Goal: Task Accomplishment & Management: Use online tool/utility

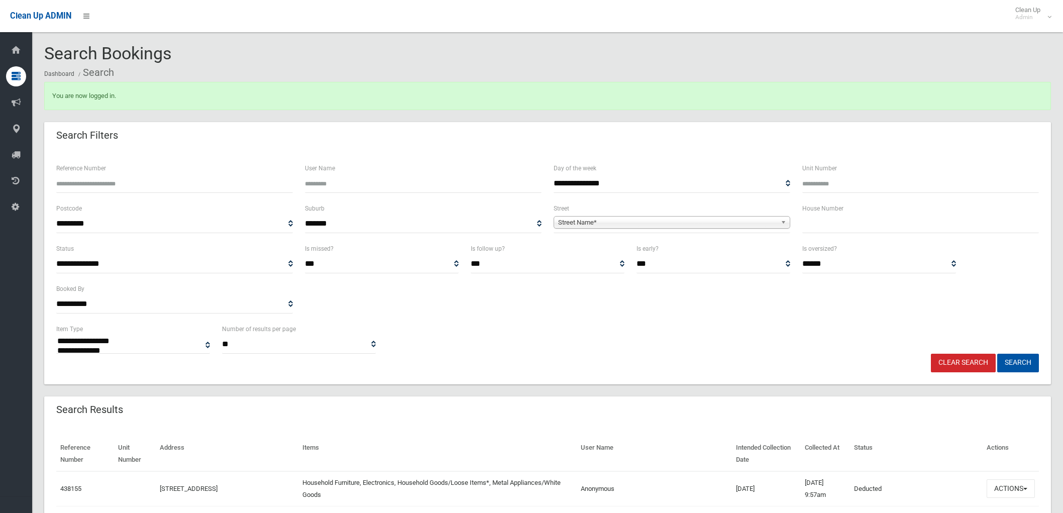
select select
click at [782, 220] on b at bounding box center [785, 223] width 9 height 12
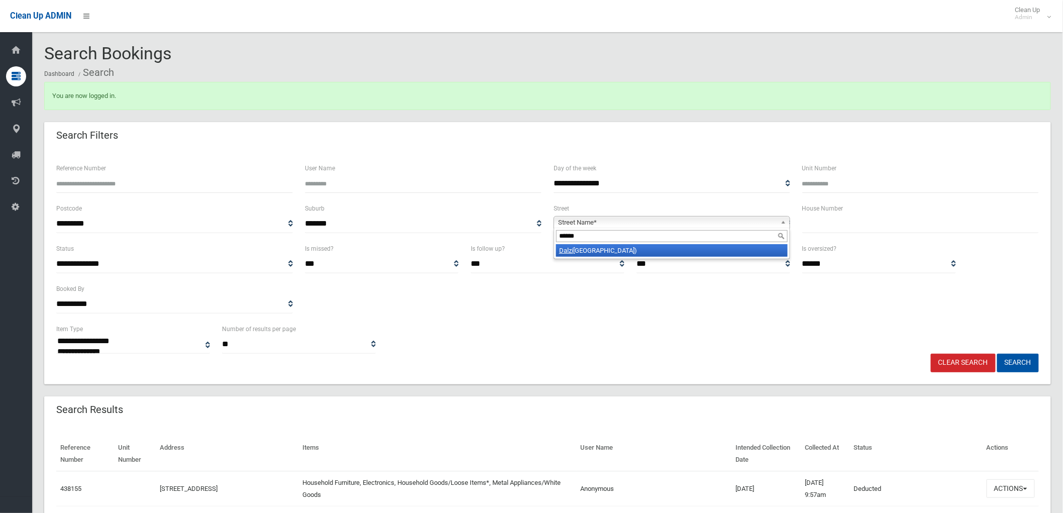
type input "*******"
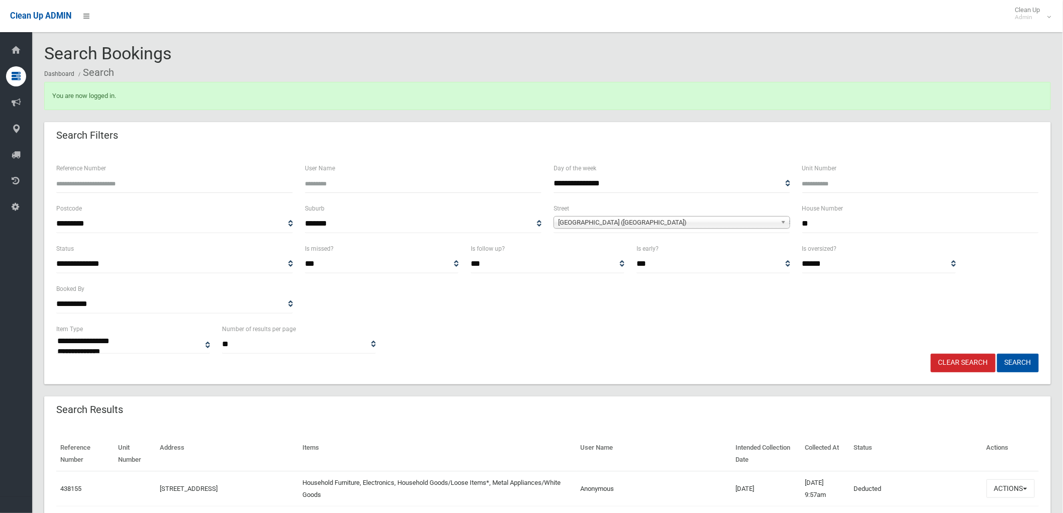
type input "**"
click at [997, 354] on button "Search" at bounding box center [1018, 363] width 42 height 19
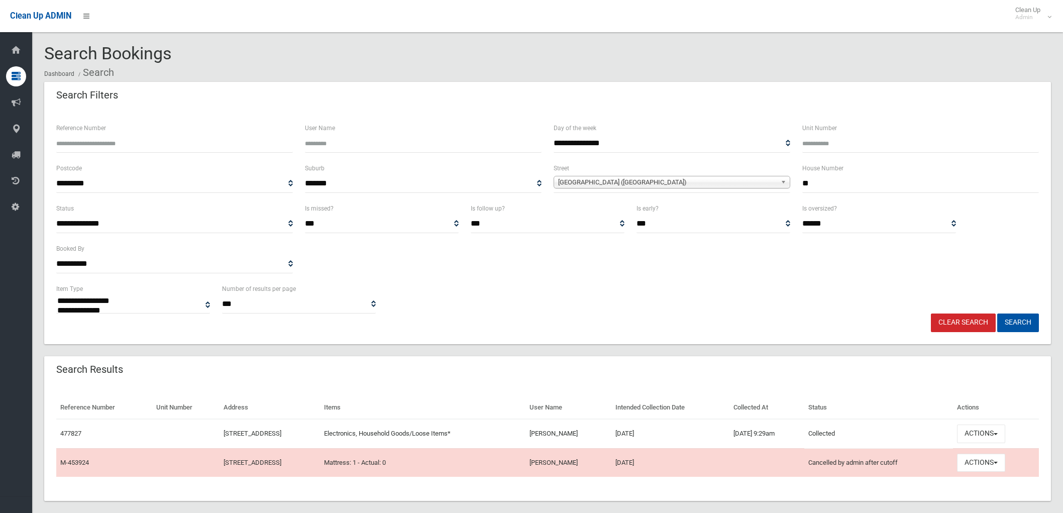
select select
click at [1003, 432] on button "Actions" at bounding box center [981, 434] width 48 height 19
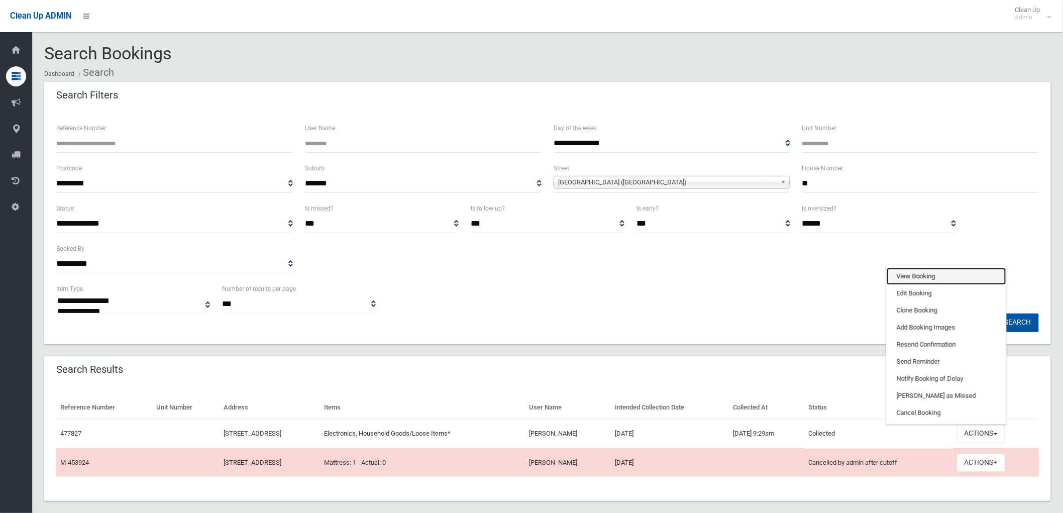
click at [934, 275] on link "View Booking" at bounding box center [947, 276] width 120 height 17
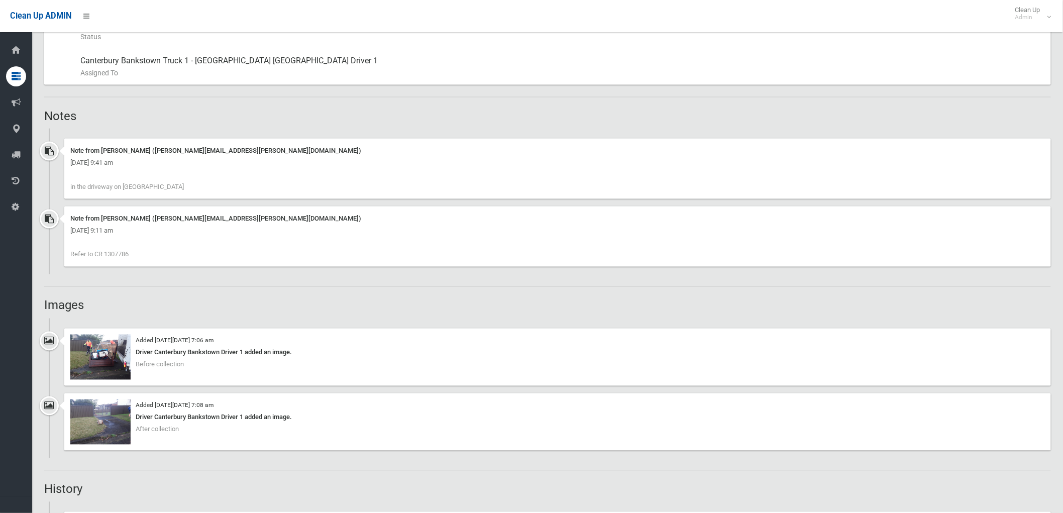
scroll to position [558, 0]
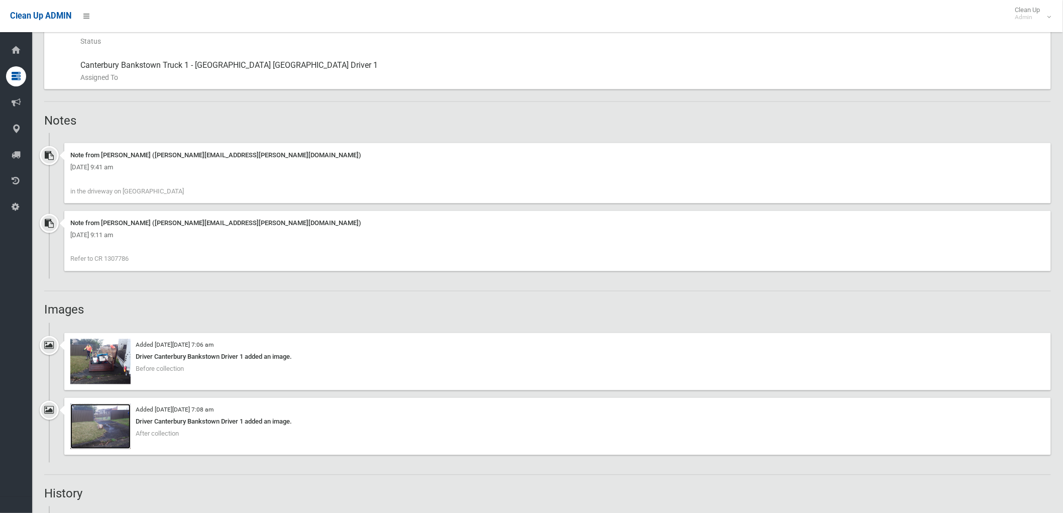
click at [89, 418] on img at bounding box center [100, 426] width 60 height 45
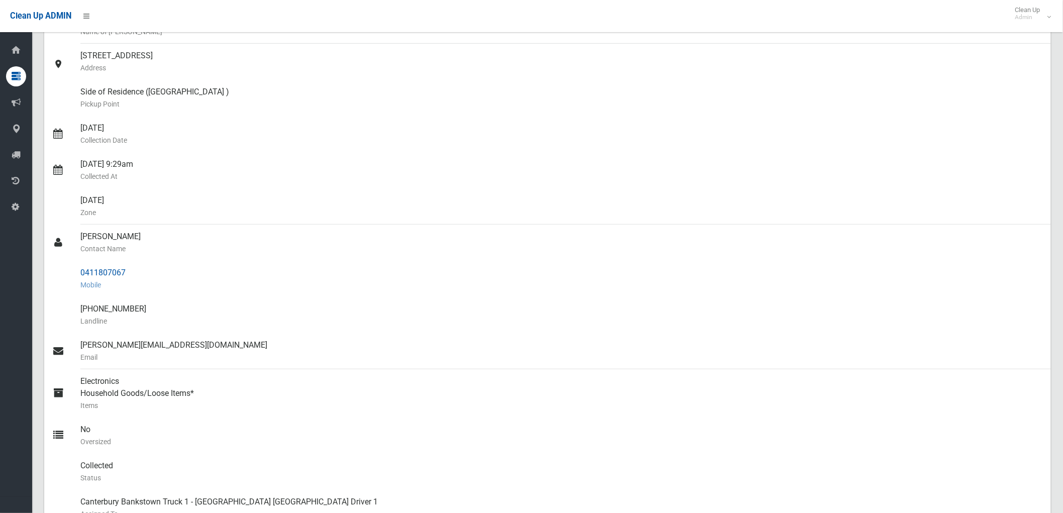
scroll to position [0, 0]
